Goal: Information Seeking & Learning: Learn about a topic

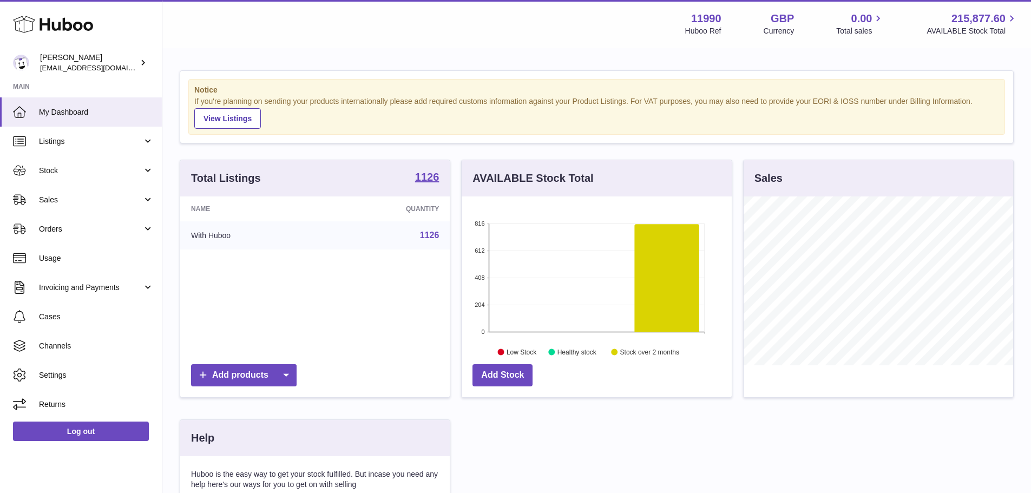
scroll to position [169, 273]
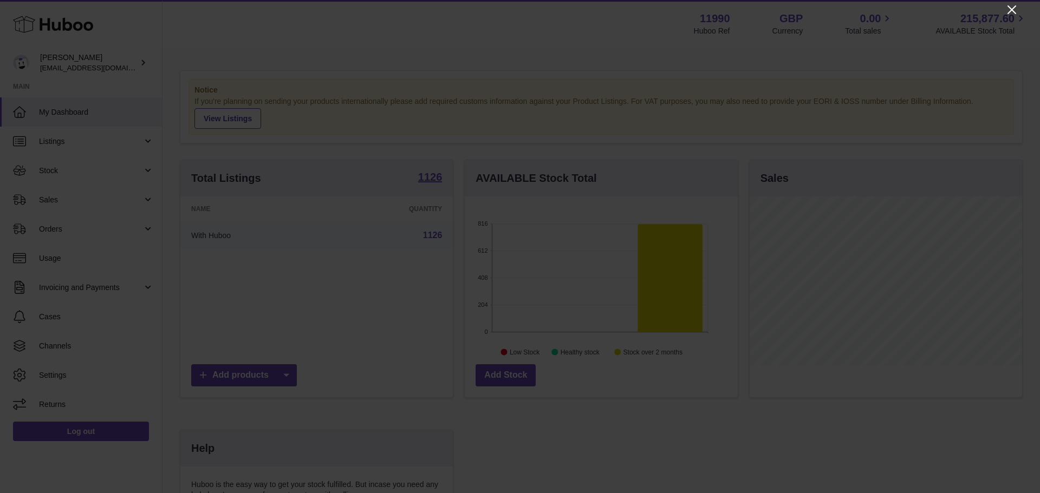
click at [1014, 9] on icon "Close" at bounding box center [1011, 9] width 13 height 13
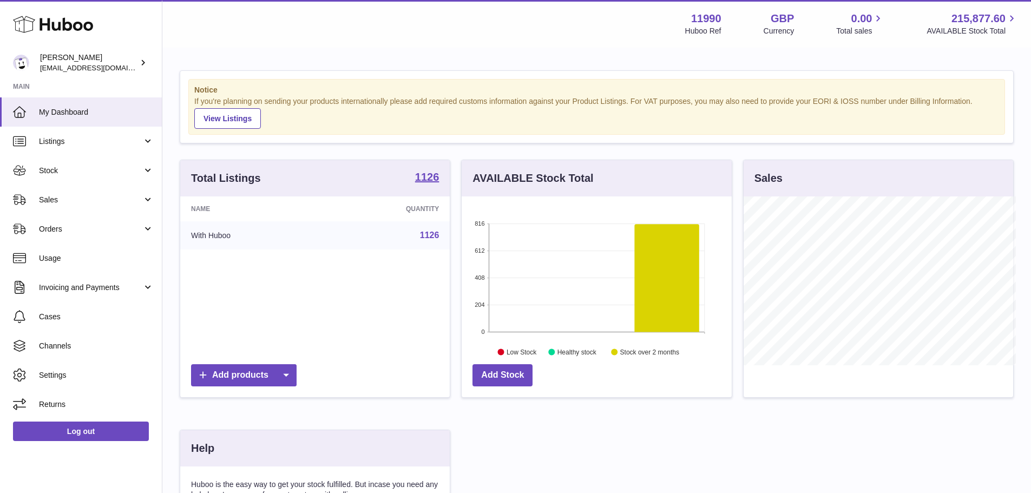
scroll to position [541269, 541168]
click at [79, 168] on span "Stock" at bounding box center [90, 171] width 103 height 10
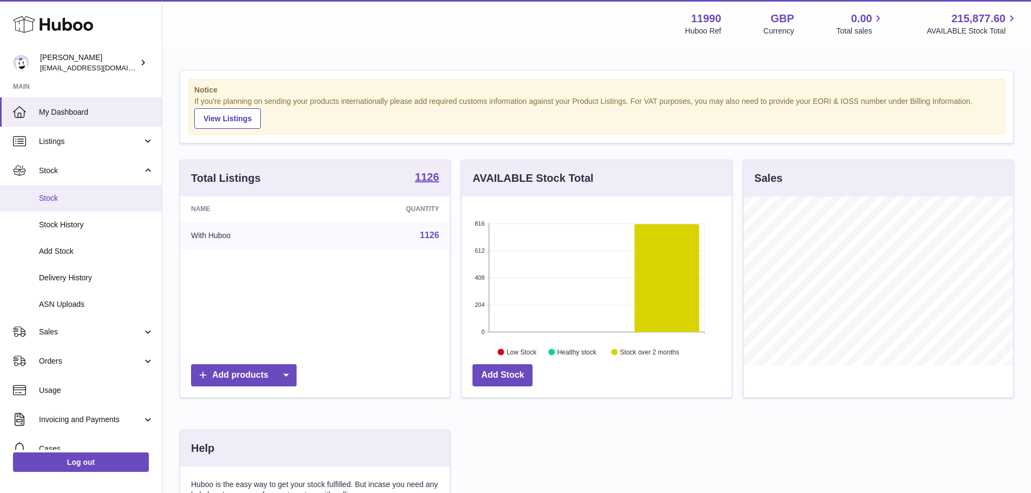
click at [64, 200] on span "Stock" at bounding box center [96, 198] width 115 height 10
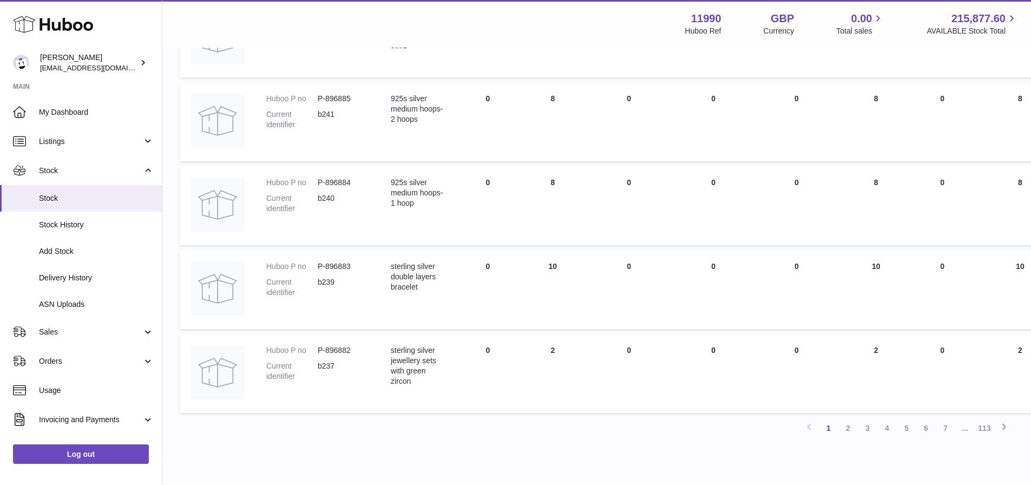
scroll to position [682, 0]
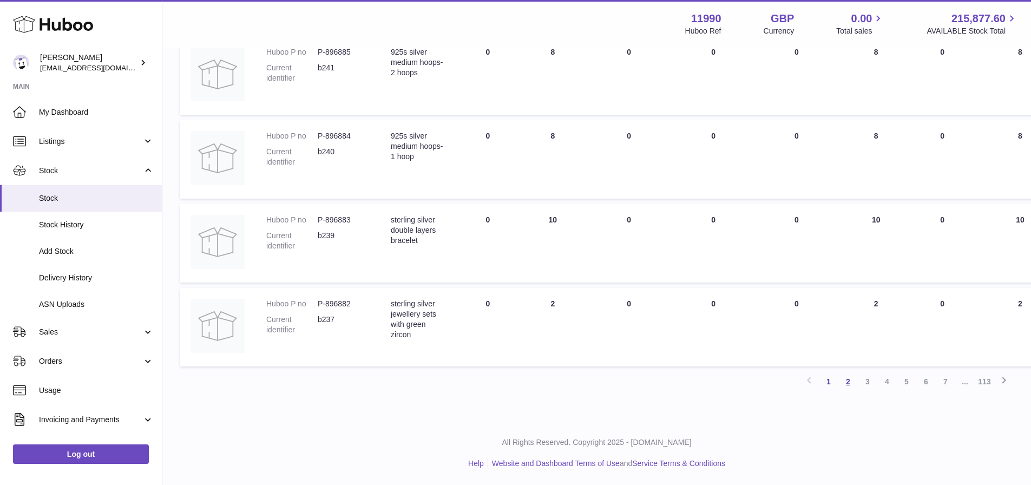
click at [844, 380] on link "2" at bounding box center [848, 381] width 19 height 19
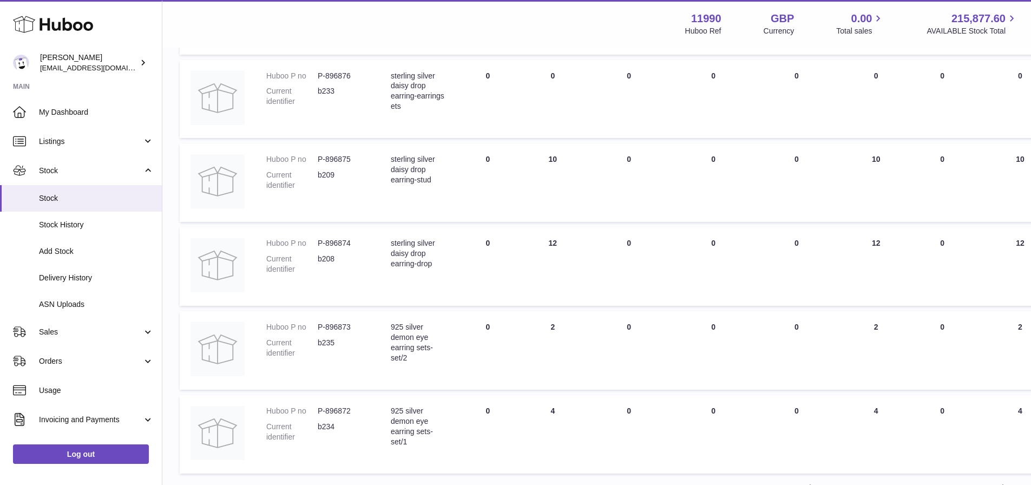
scroll to position [682, 0]
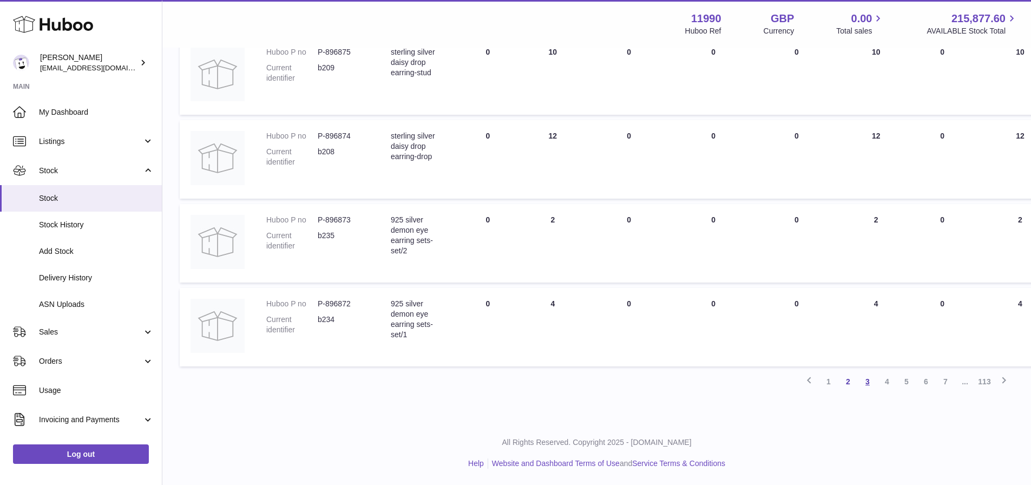
click at [867, 384] on link "3" at bounding box center [867, 381] width 19 height 19
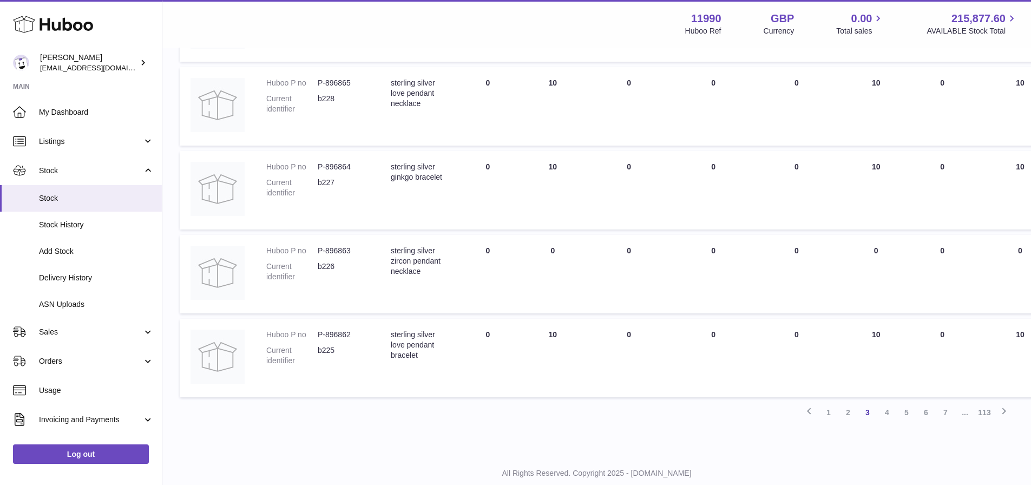
scroll to position [682, 0]
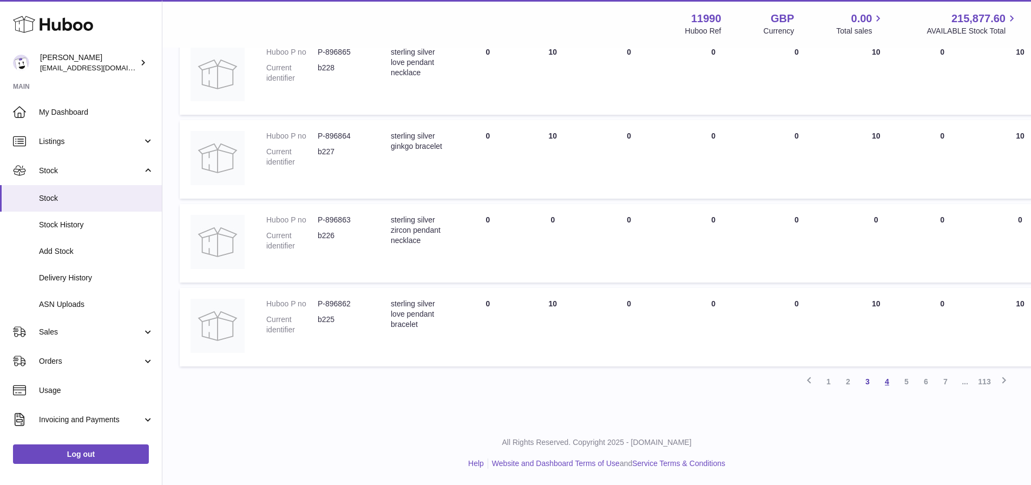
click at [886, 386] on link "4" at bounding box center [887, 381] width 19 height 19
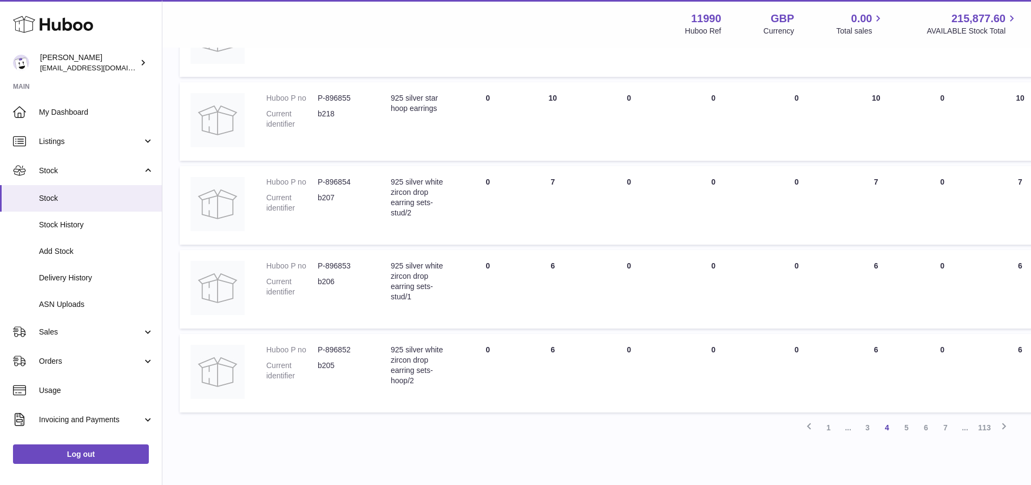
scroll to position [682, 0]
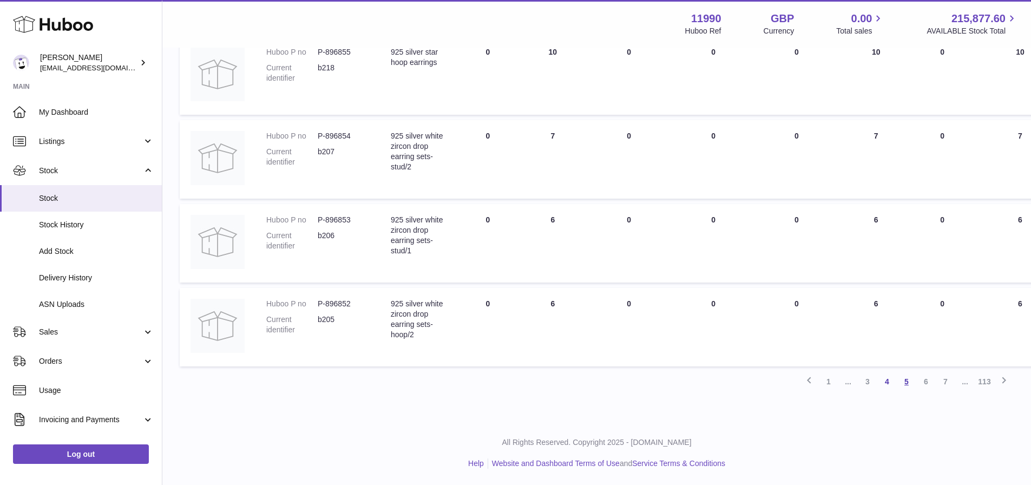
click at [905, 381] on link "5" at bounding box center [906, 381] width 19 height 19
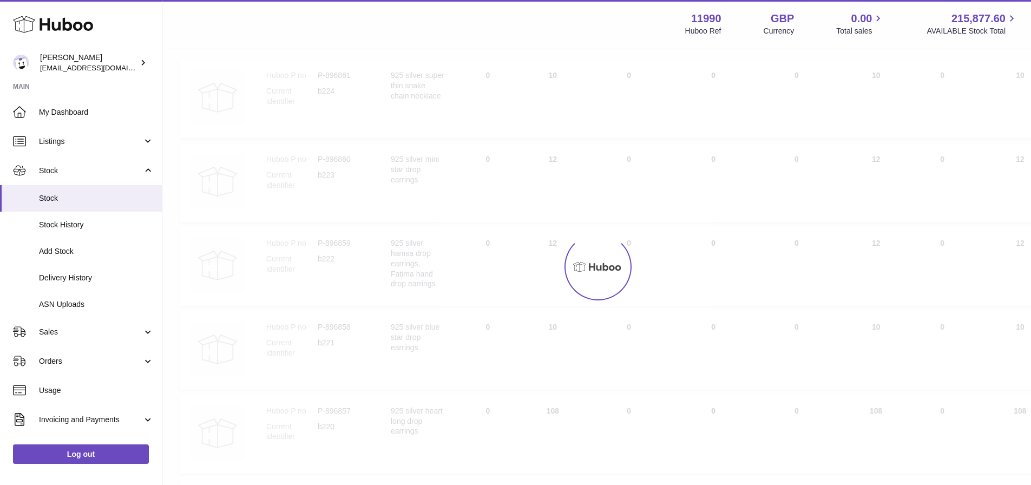
scroll to position [49, 0]
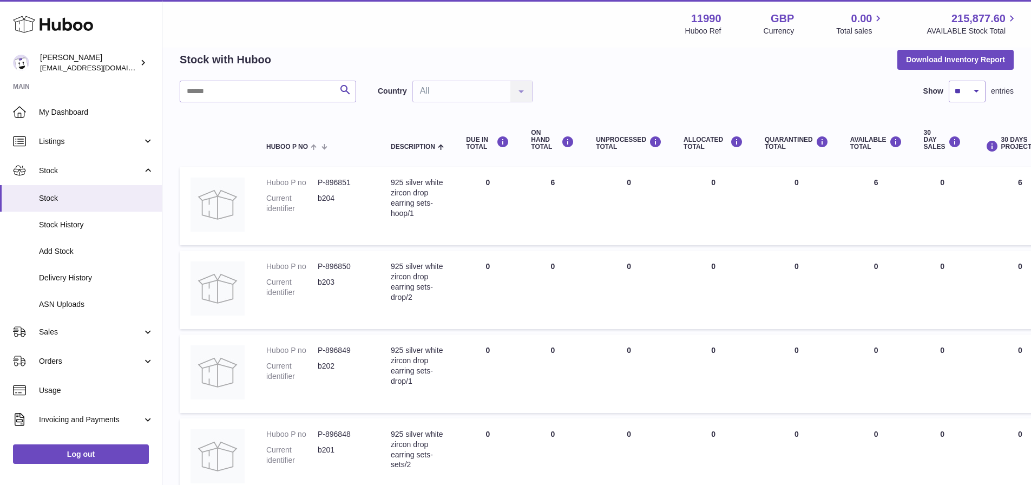
click at [399, 182] on div "925 silver white zircon drop earring sets-hoop/1" at bounding box center [418, 198] width 54 height 41
